Goal: Navigation & Orientation: Find specific page/section

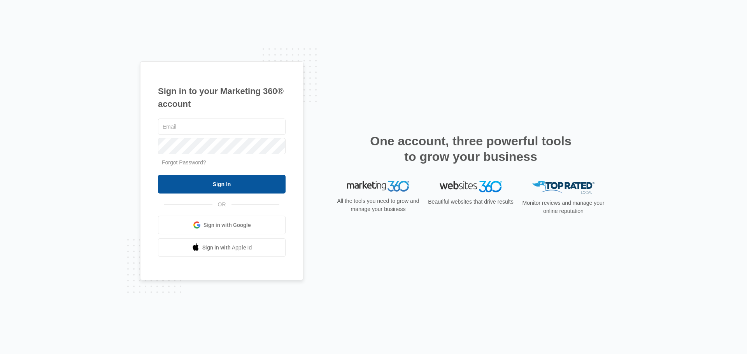
type input "[PERSON_NAME][EMAIL_ADDRESS][DOMAIN_NAME]"
click at [238, 182] on input "Sign In" at bounding box center [222, 184] width 128 height 19
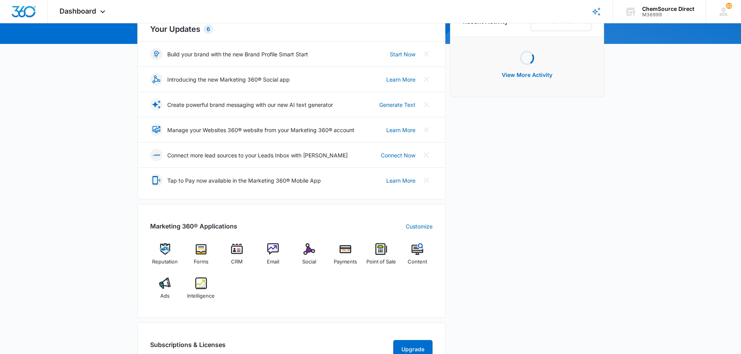
scroll to position [117, 0]
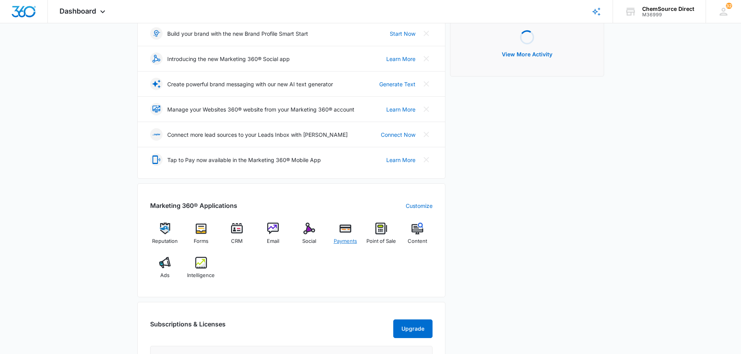
click at [346, 233] on img at bounding box center [346, 229] width 12 height 12
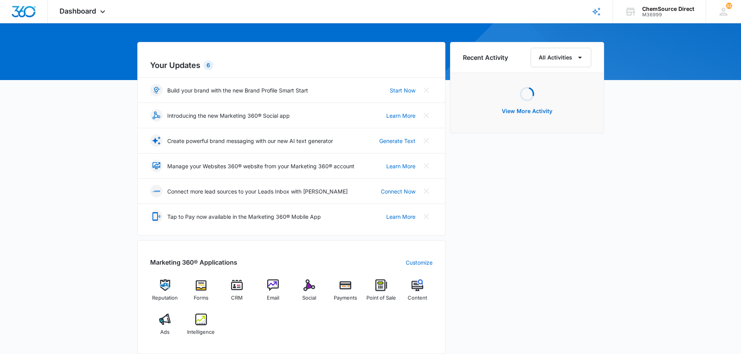
scroll to position [117, 0]
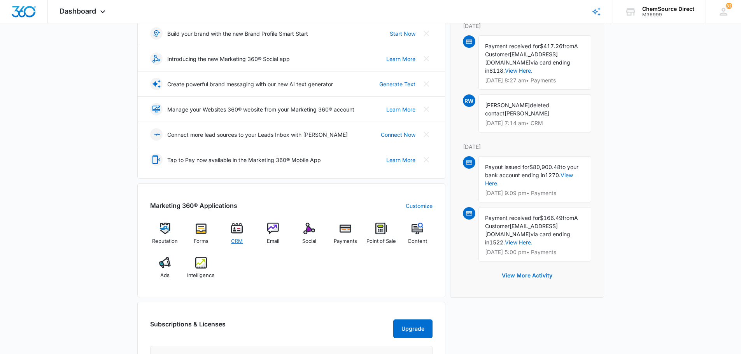
click at [228, 229] on div "CRM" at bounding box center [237, 237] width 30 height 28
